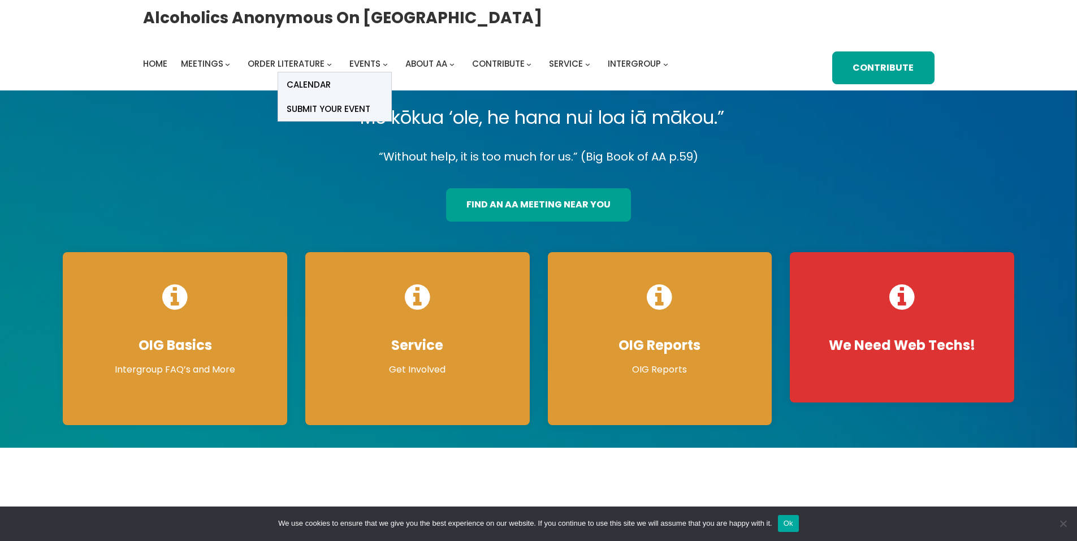
click at [383, 64] on icon "Events submenu" at bounding box center [385, 64] width 5 height 5
click at [320, 80] on span "Calendar" at bounding box center [309, 85] width 44 height 16
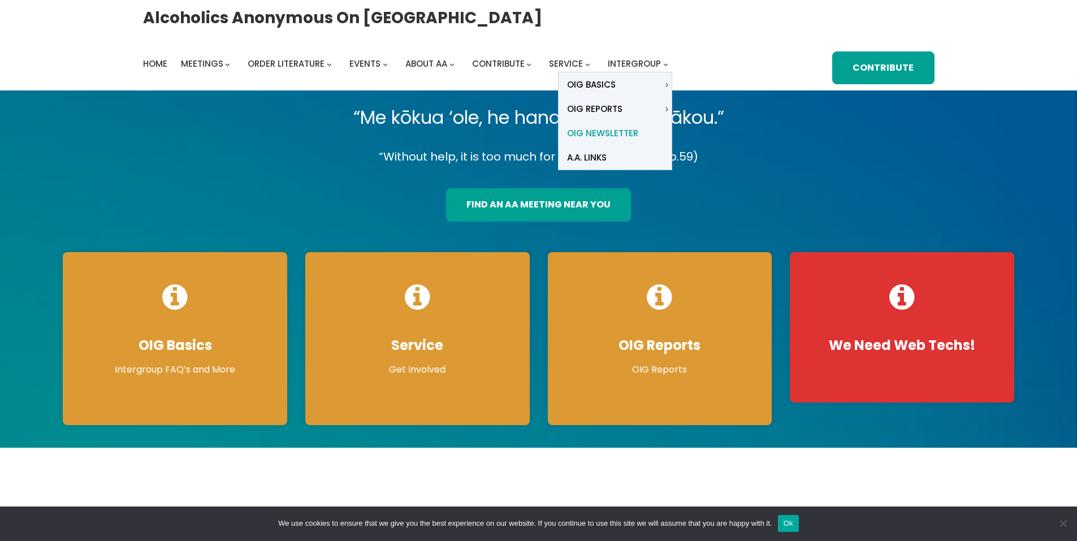
click at [618, 130] on span "OIG Newsletter" at bounding box center [602, 134] width 71 height 16
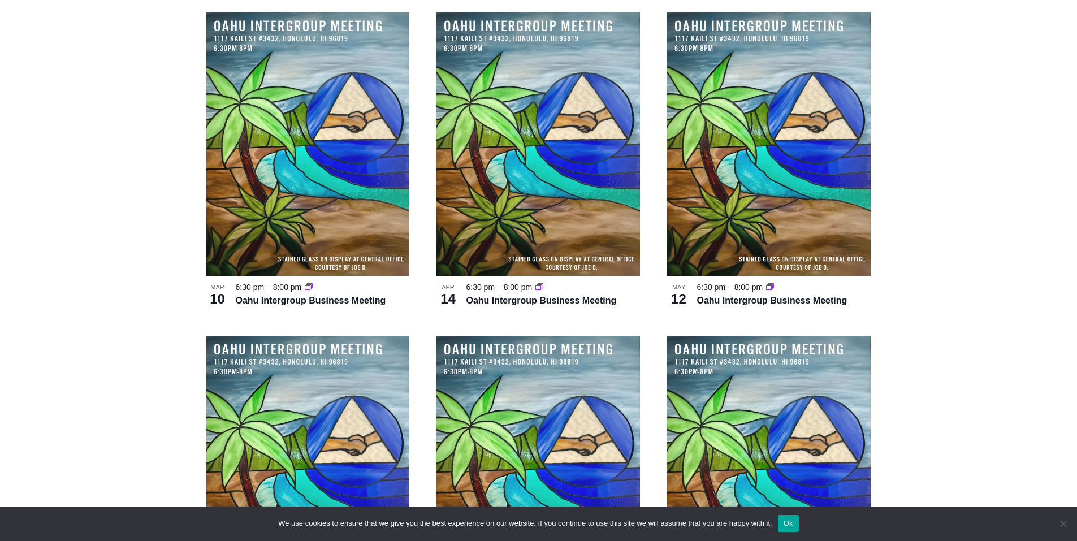
scroll to position [3843, 0]
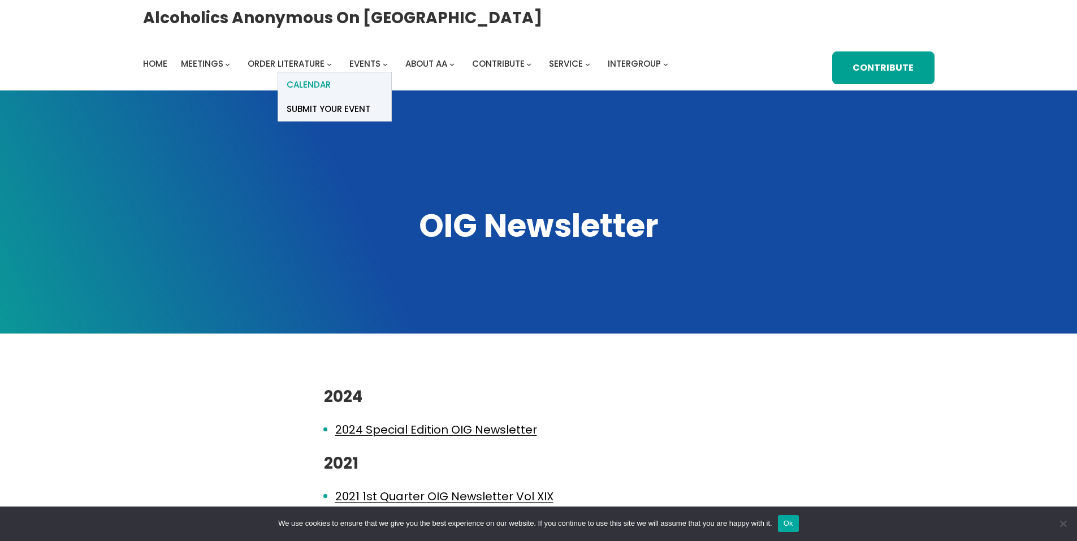
click at [326, 87] on span "Calendar" at bounding box center [309, 85] width 44 height 16
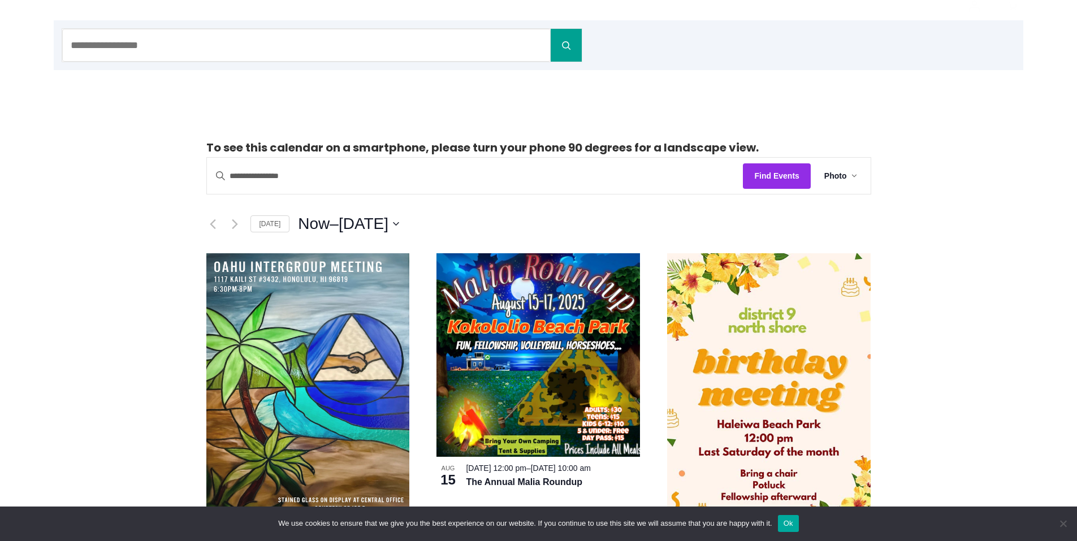
scroll to position [170, 0]
